Goal: Task Accomplishment & Management: Manage account settings

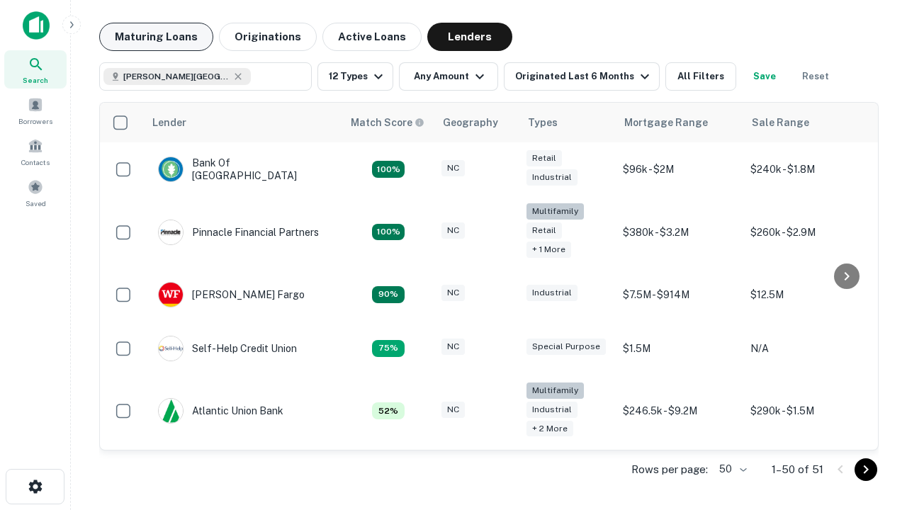
click at [156, 37] on button "Maturing Loans" at bounding box center [156, 37] width 114 height 28
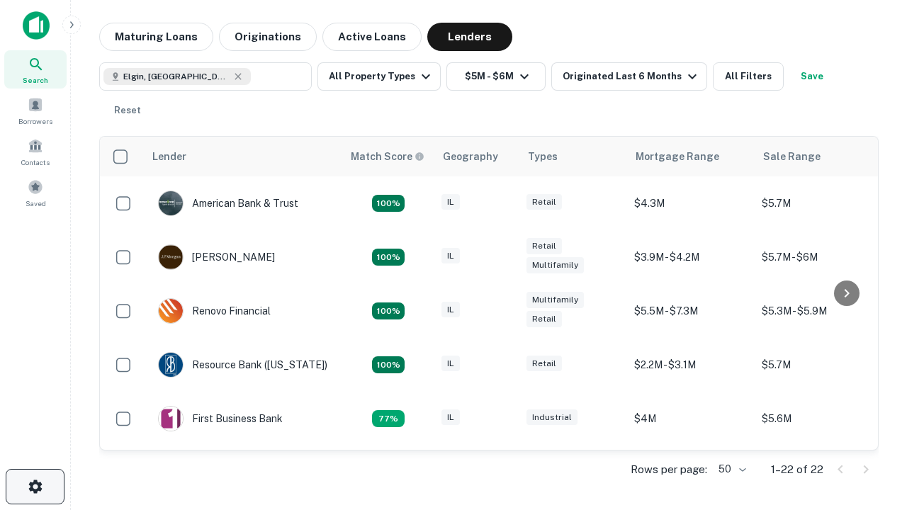
click at [35, 487] on icon "button" at bounding box center [35, 486] width 17 height 17
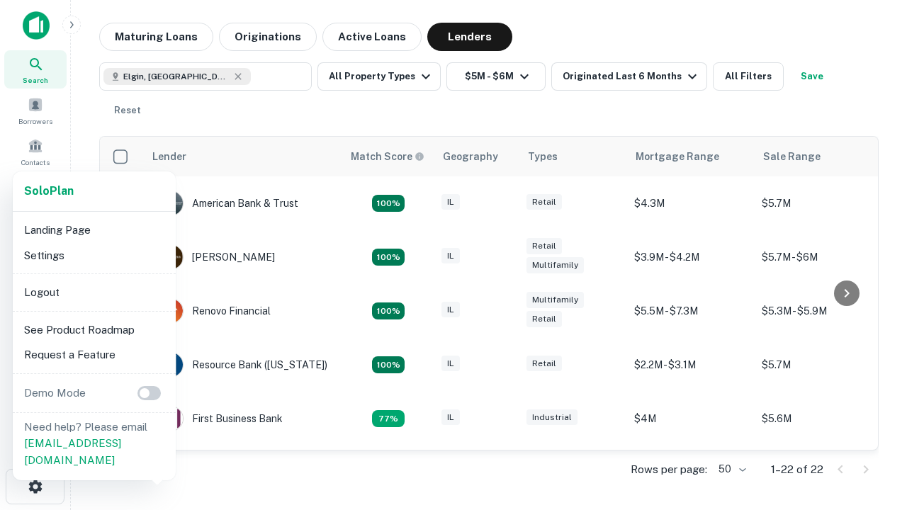
click at [94, 292] on li "Logout" at bounding box center [94, 293] width 152 height 26
